Goal: Information Seeking & Learning: Check status

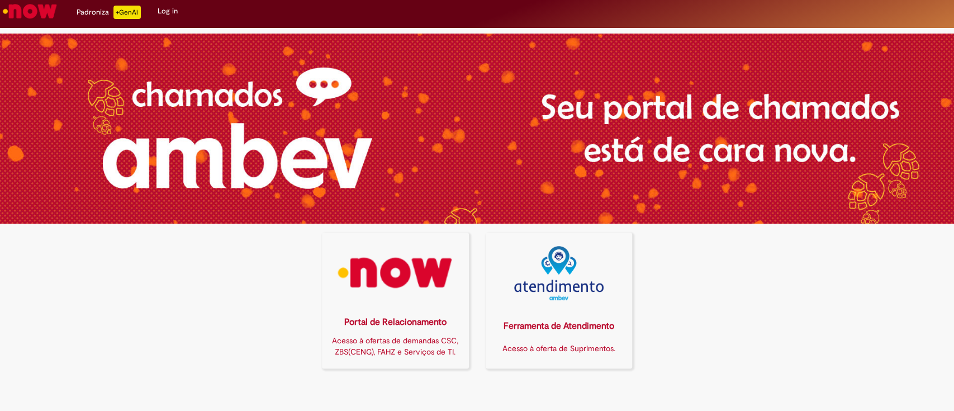
click at [164, 3] on link "Log in" at bounding box center [167, 11] width 37 height 34
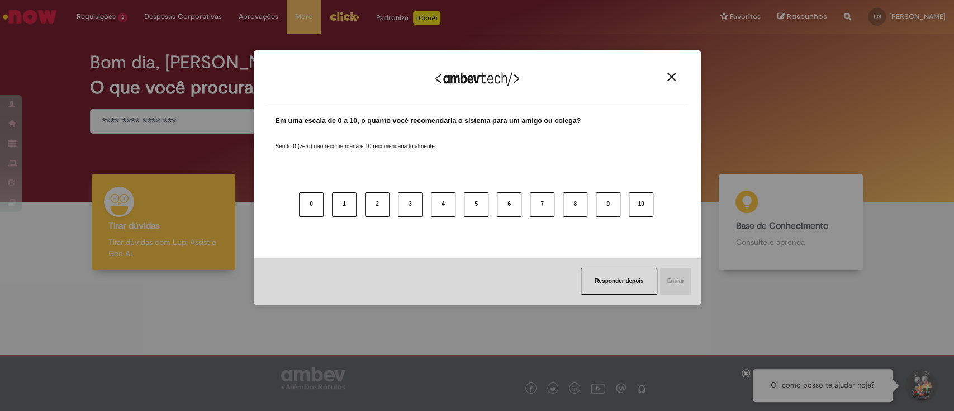
click at [670, 75] on img "Close" at bounding box center [671, 77] width 8 height 8
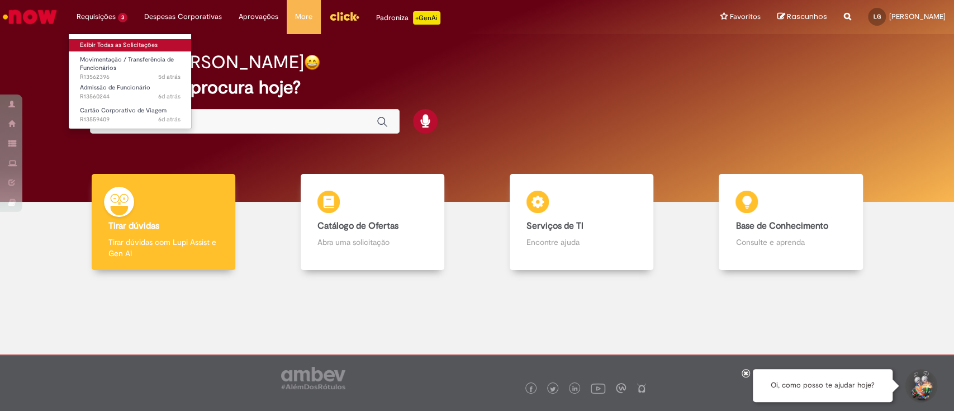
click at [165, 42] on link "Exibir Todas as Solicitações" at bounding box center [130, 45] width 123 height 12
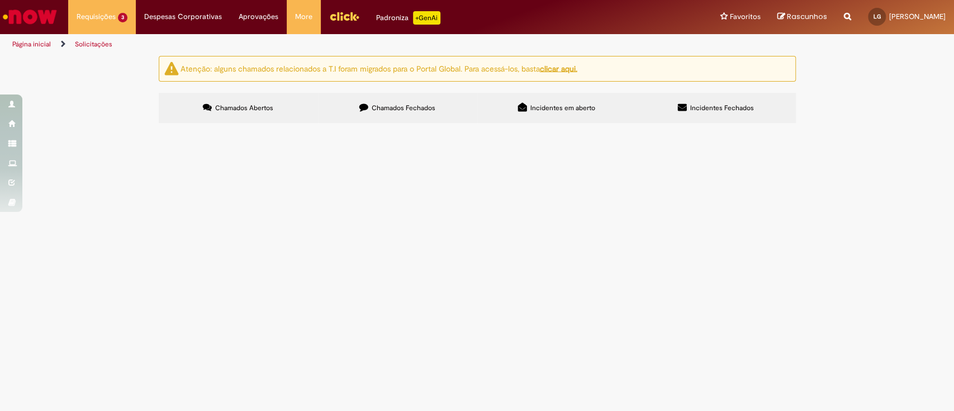
click at [0, 0] on span "Olá, preciso alterar o local da posição, por favor. O local está em [GEOGRAPHIC…" at bounding box center [0, 0] width 0 height 0
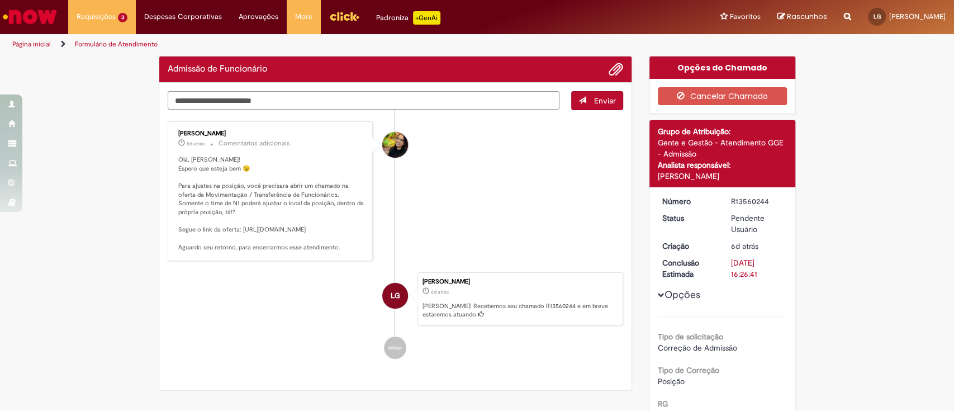
click at [55, 16] on img "Ir para a Homepage" at bounding box center [30, 17] width 58 height 22
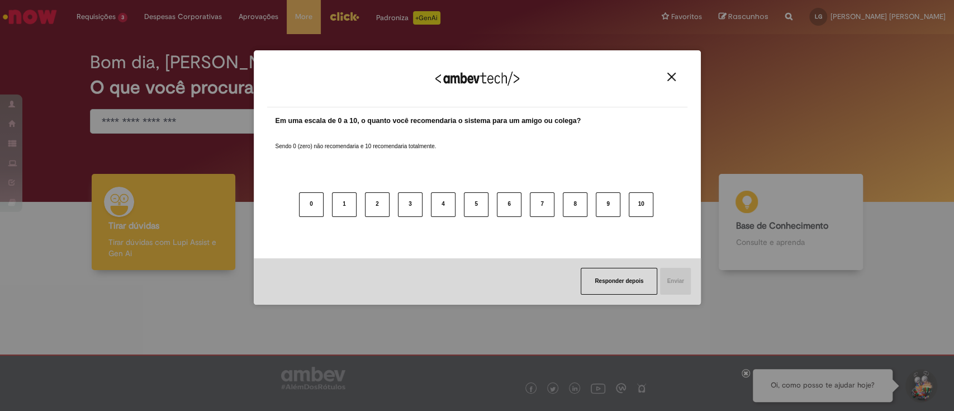
click at [664, 78] on button "Close" at bounding box center [671, 76] width 15 height 9
